Goal: Transaction & Acquisition: Book appointment/travel/reservation

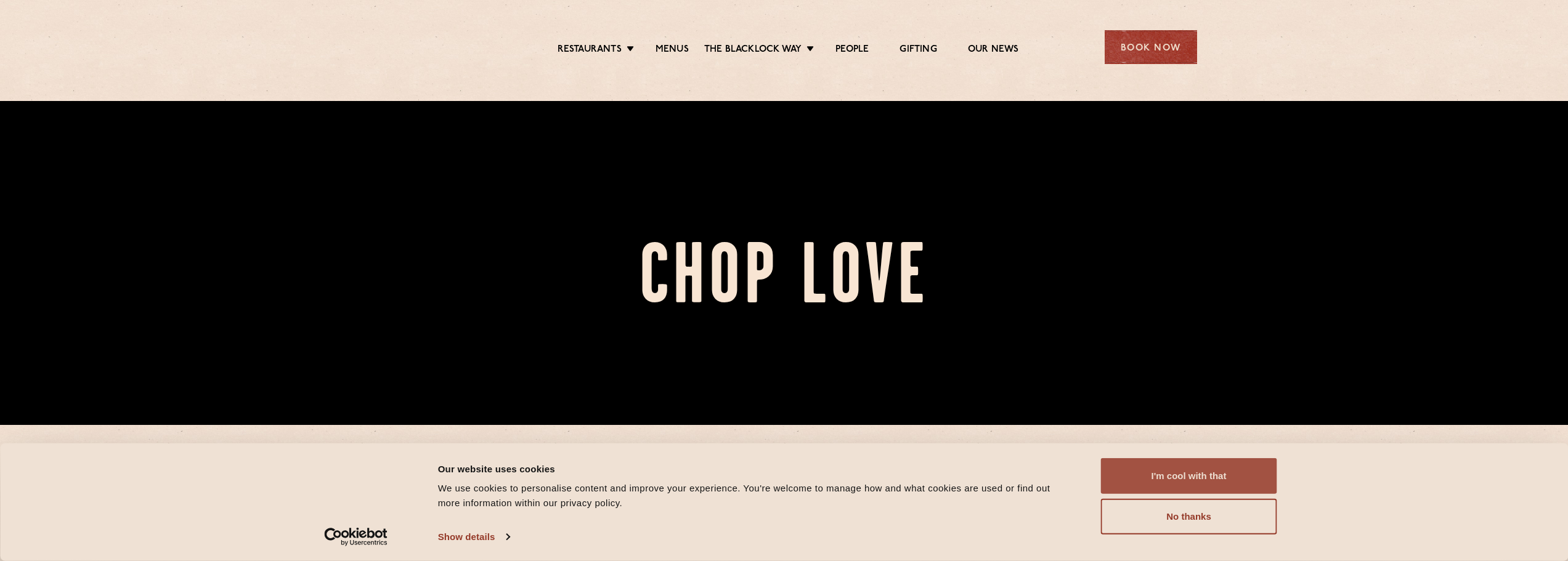
scroll to position [246, 0]
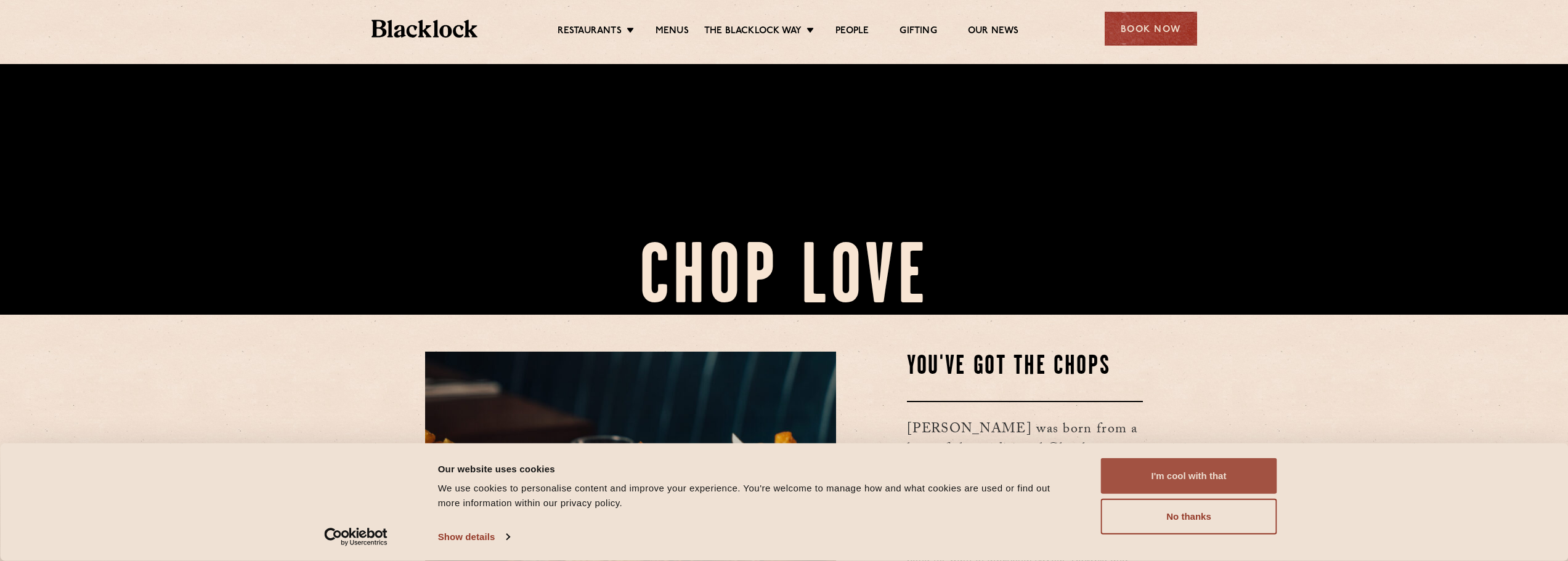
click at [1208, 462] on button "I'm cool with that" at bounding box center [1188, 476] width 176 height 36
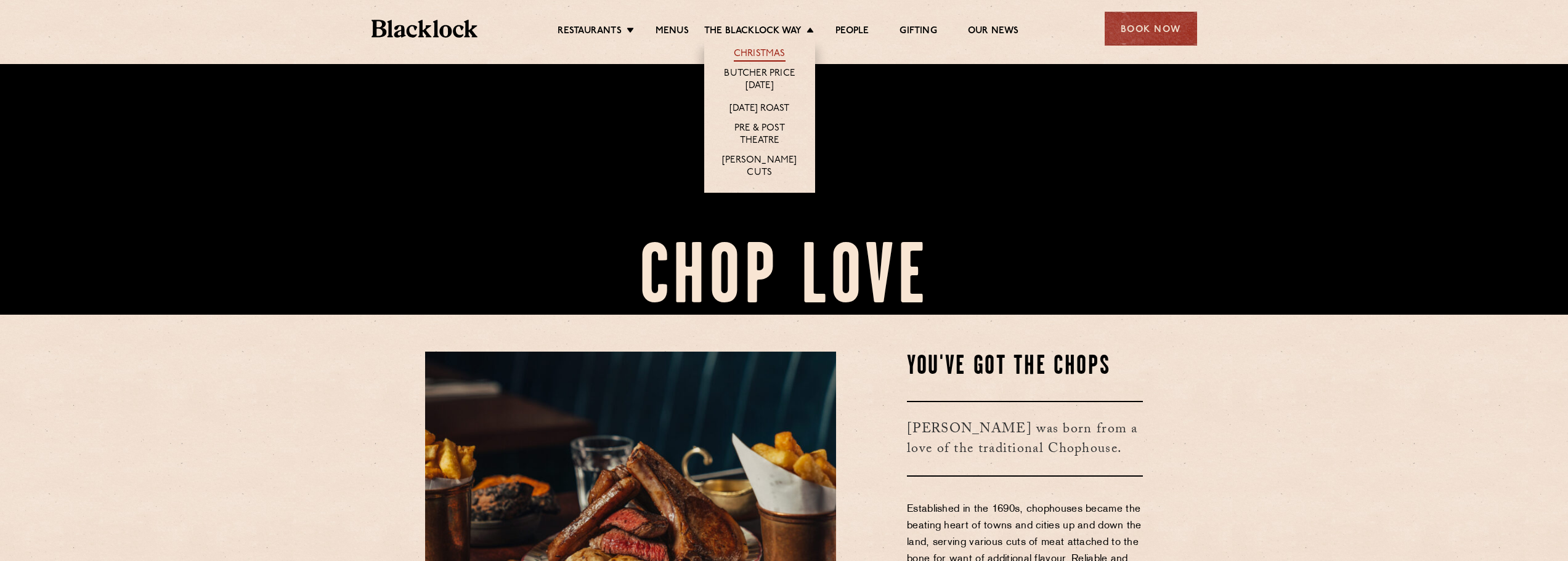
click at [763, 53] on link "Christmas" at bounding box center [759, 54] width 52 height 14
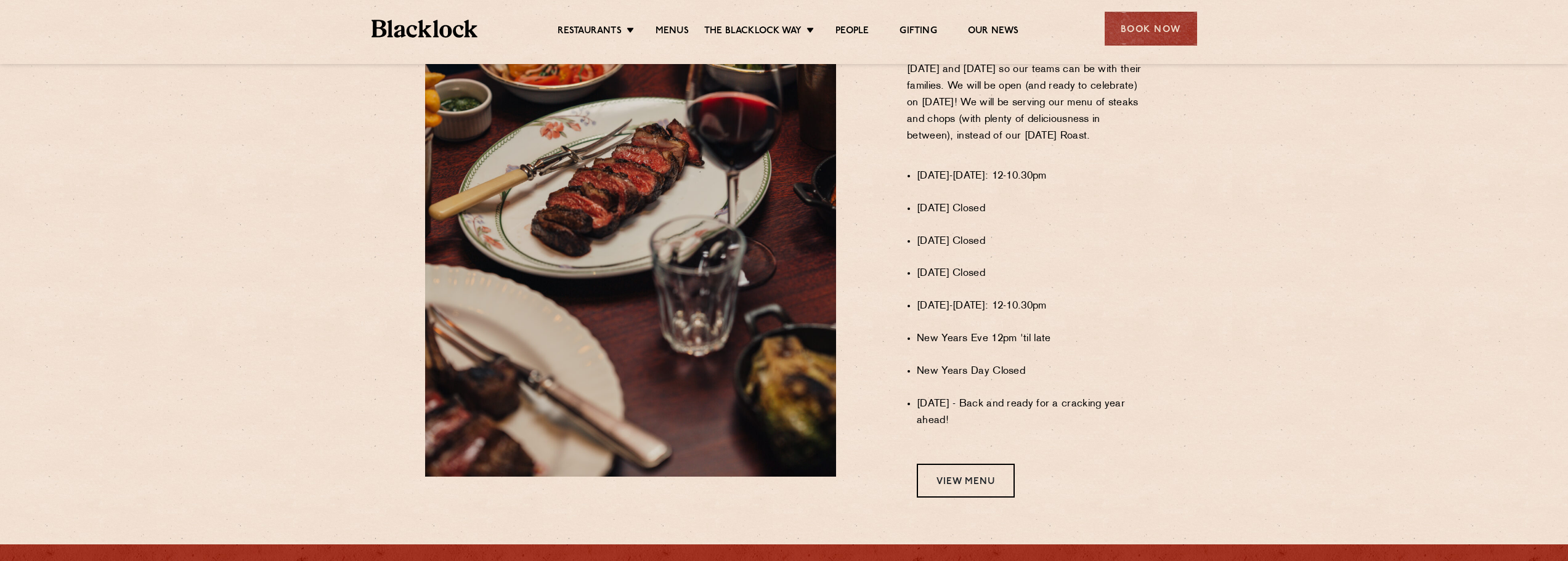
scroll to position [801, 0]
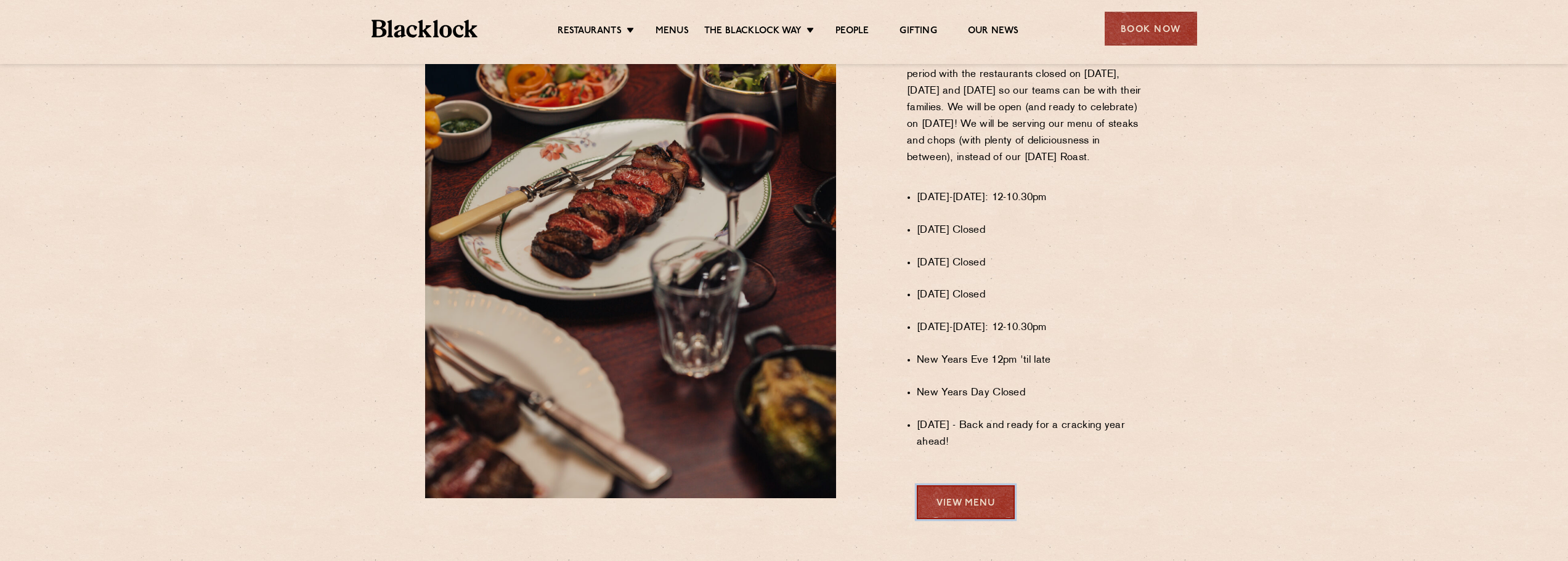
click at [983, 502] on link "View Menu" at bounding box center [966, 502] width 98 height 34
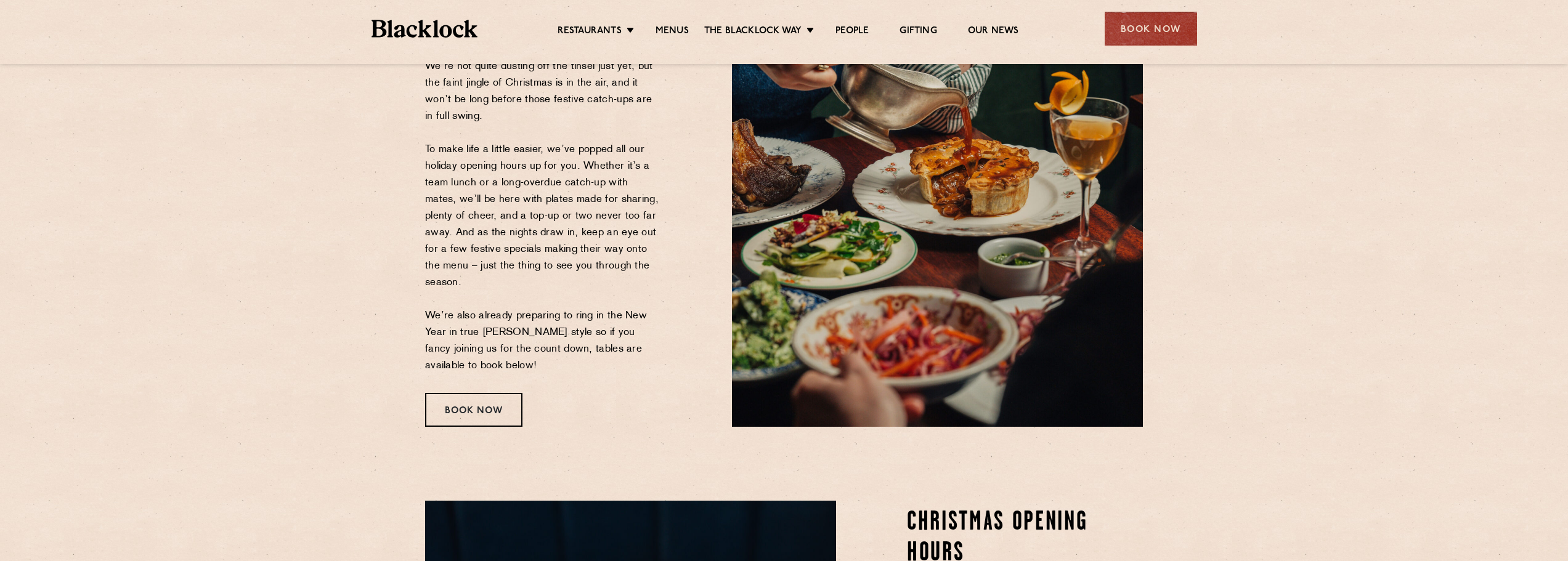
scroll to position [308, 0]
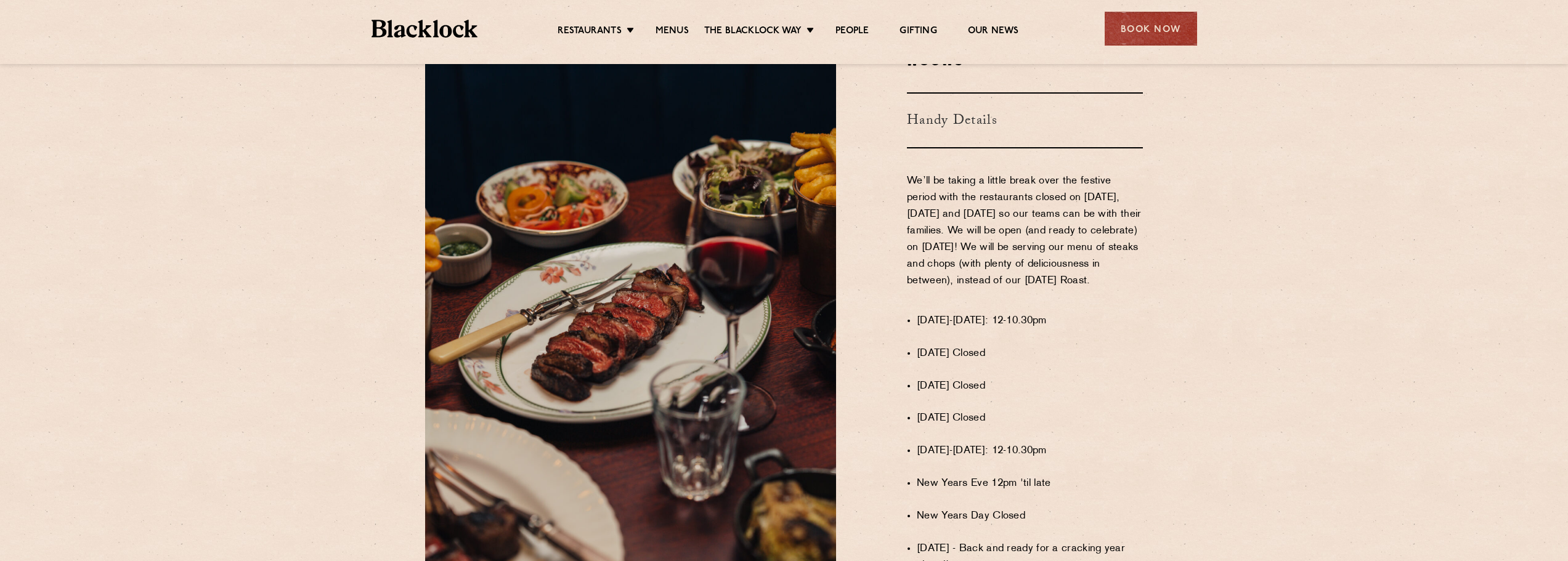
click at [1230, 377] on section "Christmas Opening Hours Handy Details We’ll be taking a little break over the f…" at bounding box center [784, 314] width 1568 height 690
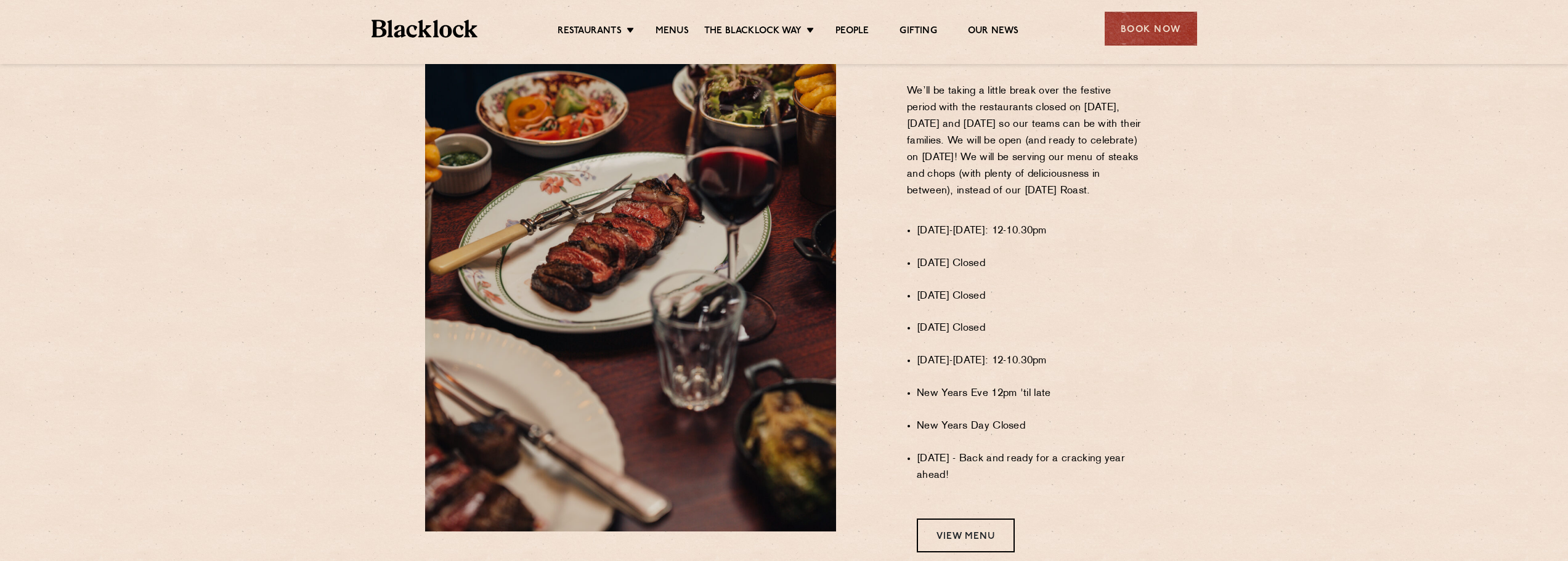
scroll to position [891, 0]
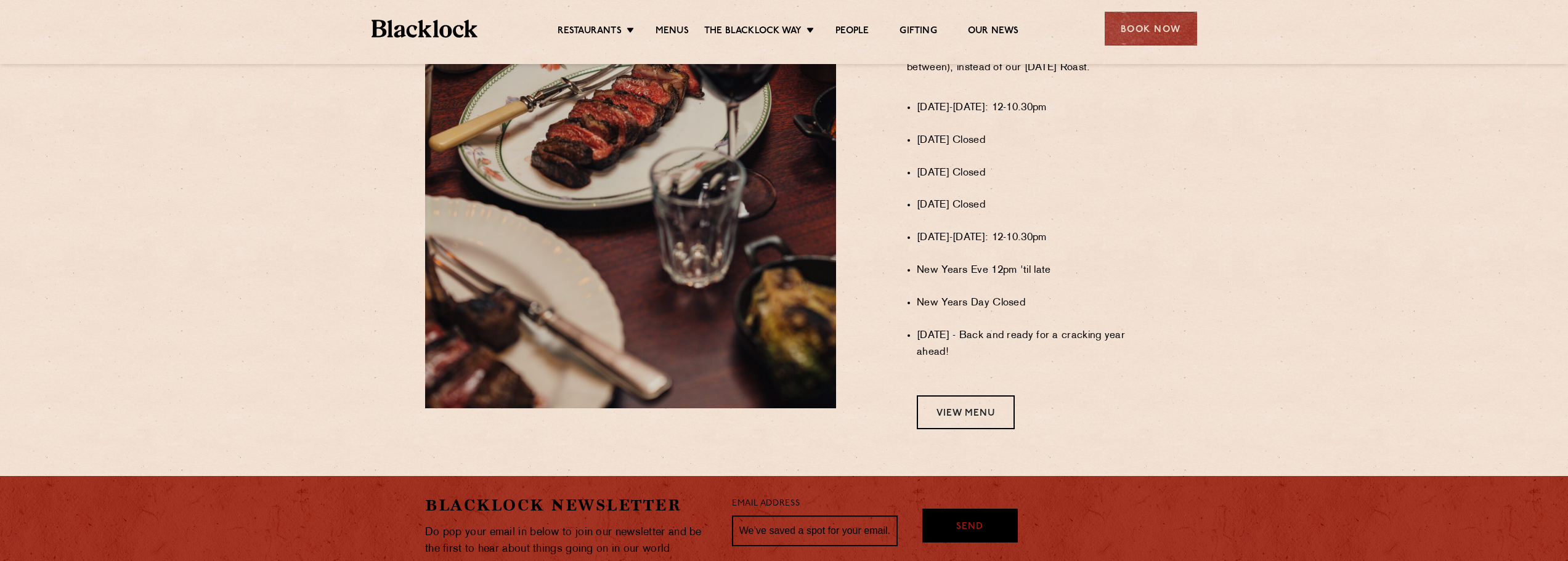
click at [991, 442] on section "Christmas Opening Hours Handy Details We’ll be taking a little break over the f…" at bounding box center [784, 101] width 1568 height 690
click at [984, 405] on link "View Menu" at bounding box center [966, 412] width 98 height 34
